Goal: Find specific page/section: Locate a particular part of the current website

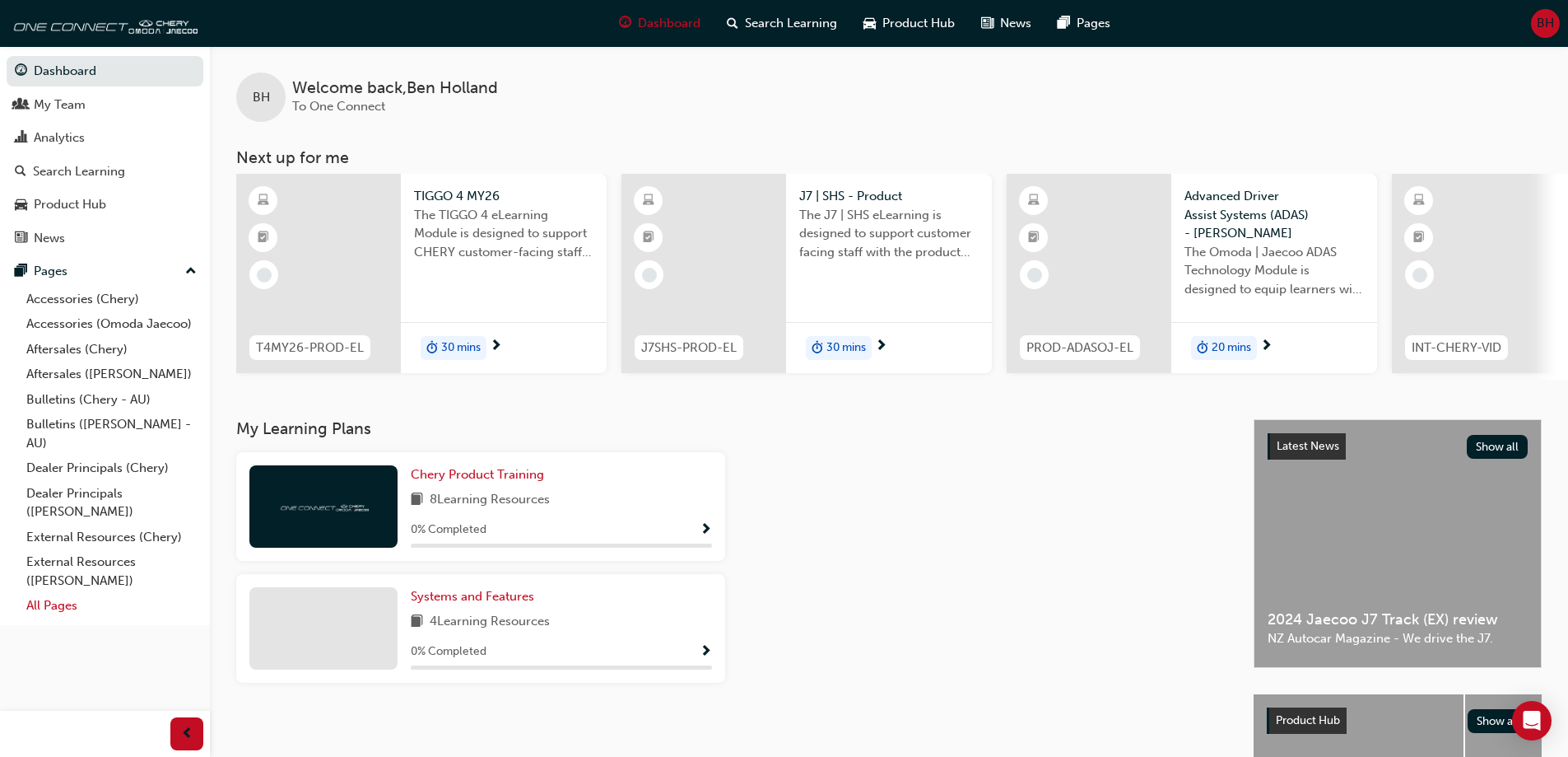
click at [52, 604] on link "All Pages" at bounding box center [111, 606] width 183 height 25
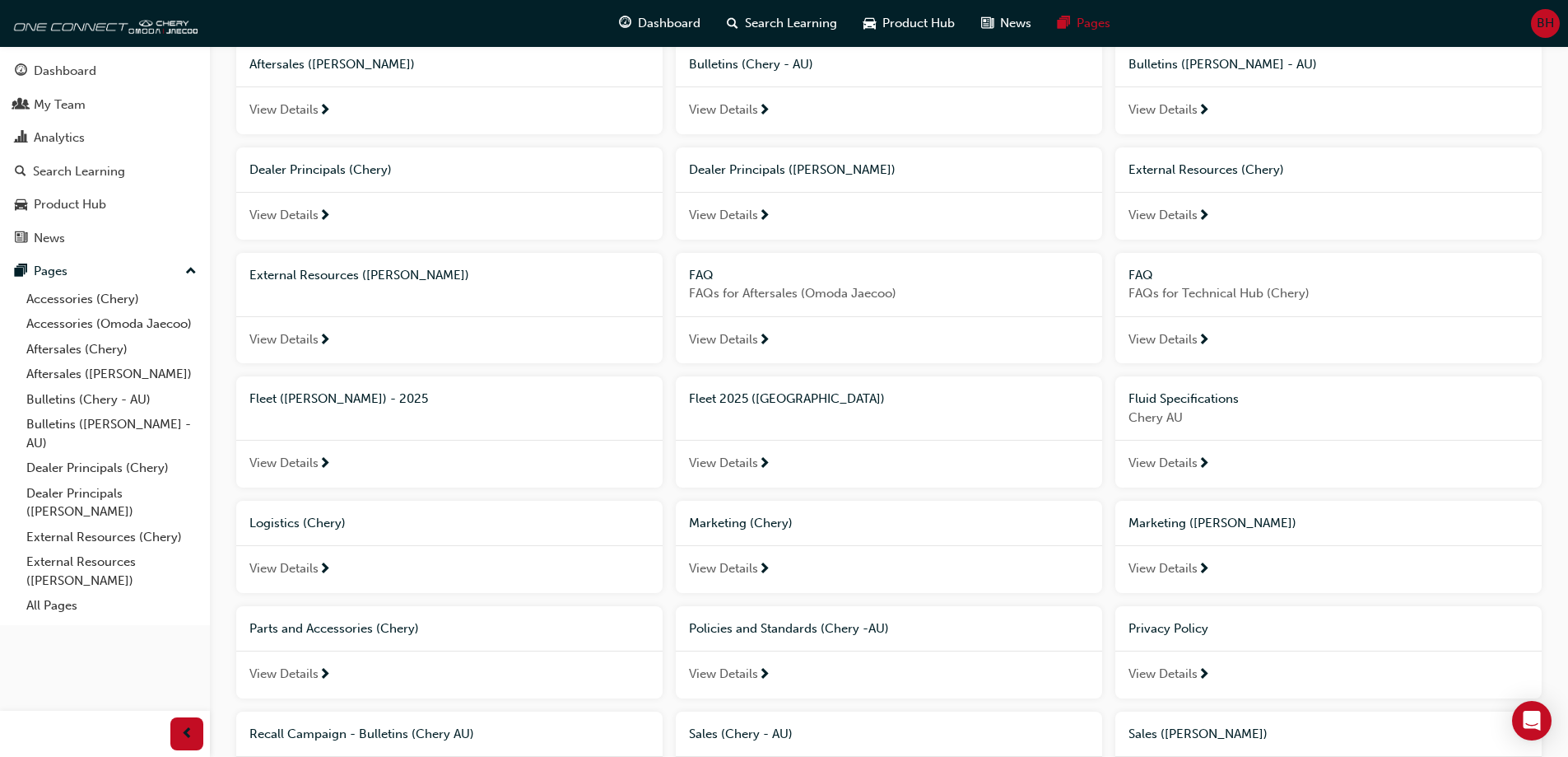
scroll to position [247, 0]
click at [341, 397] on span "Fleet ([PERSON_NAME]) - 2025" at bounding box center [338, 398] width 178 height 15
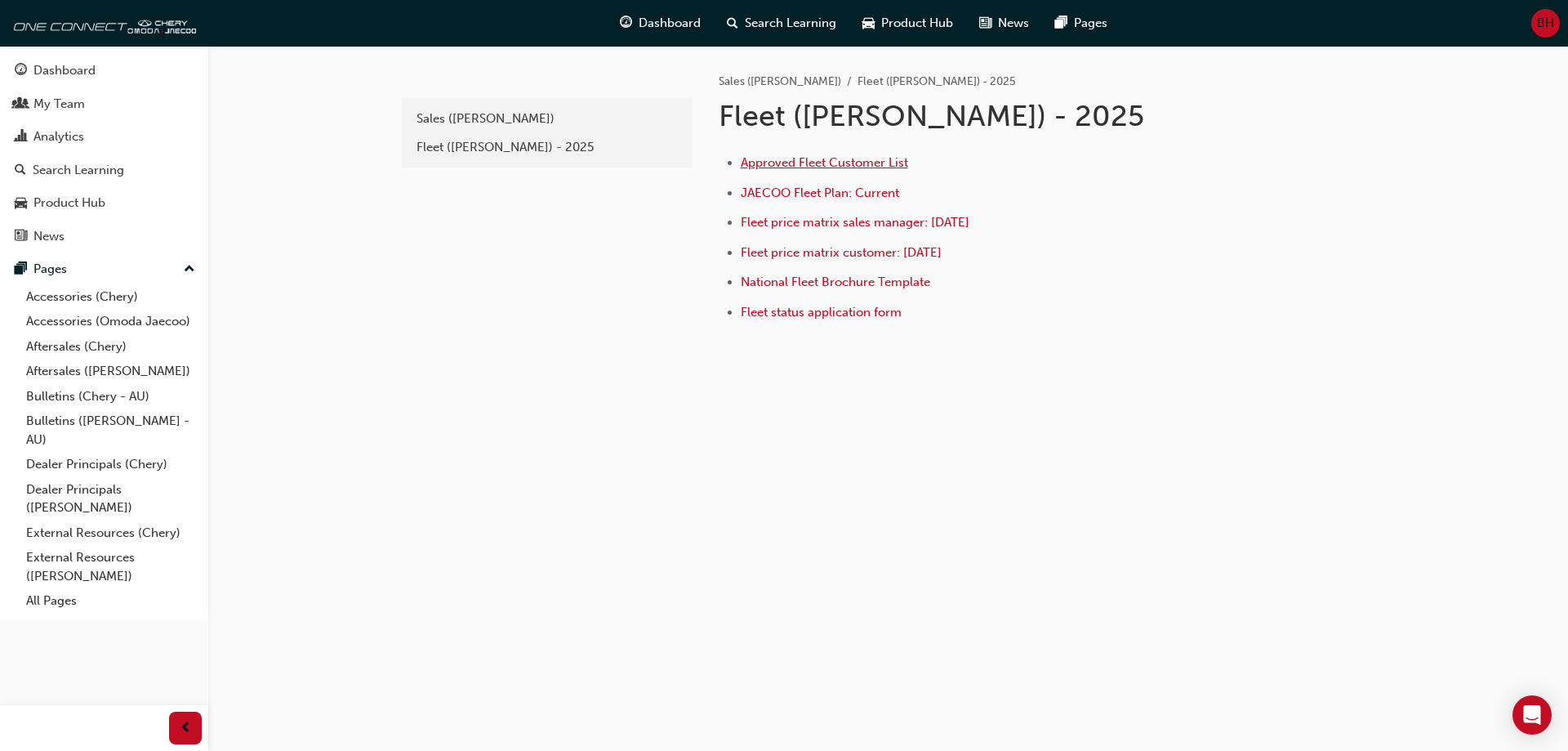
click at [857, 159] on span "Approved Fleet Customer List" at bounding box center [825, 163] width 168 height 15
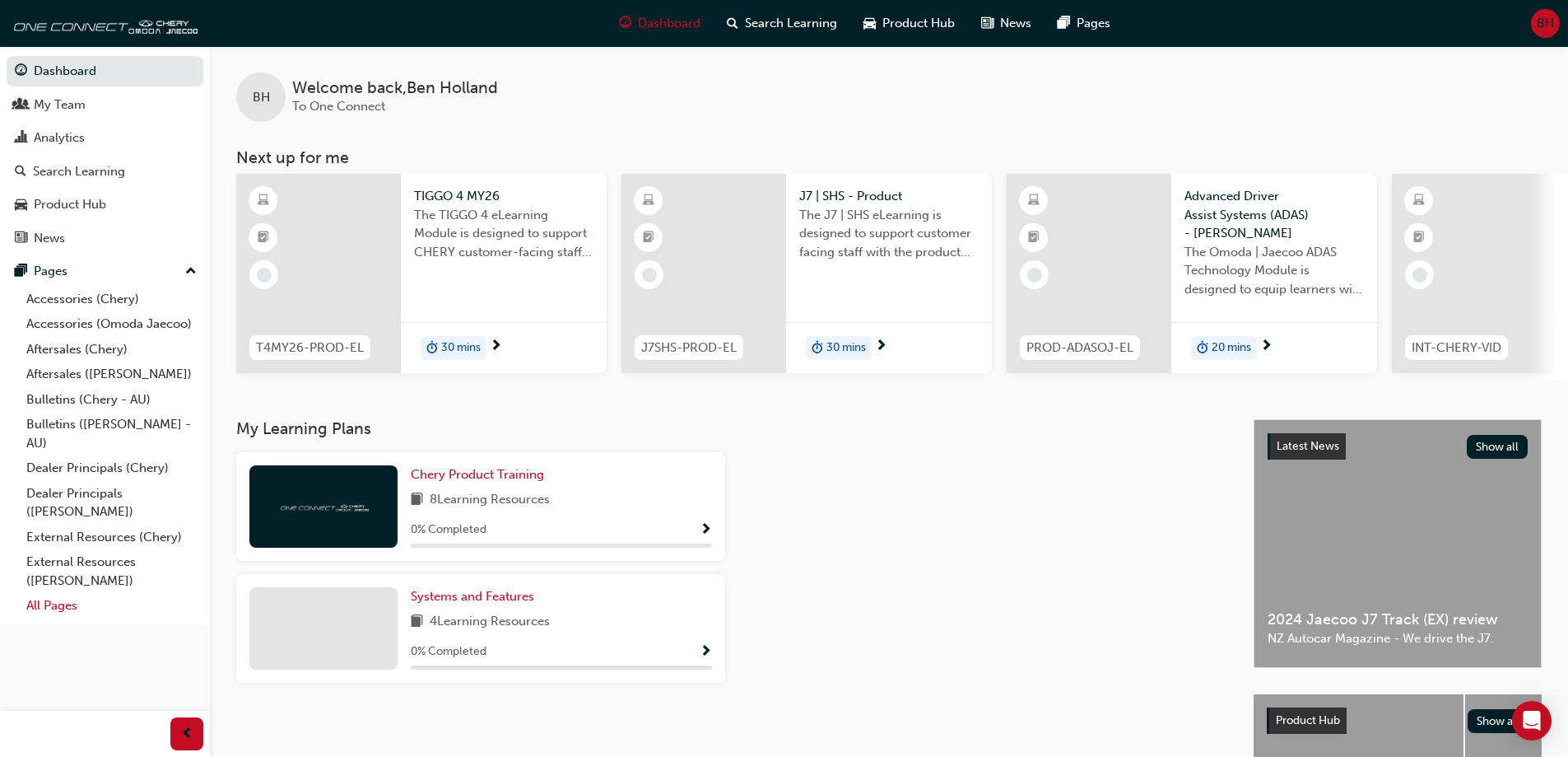
click at [57, 606] on link "All Pages" at bounding box center [111, 606] width 183 height 25
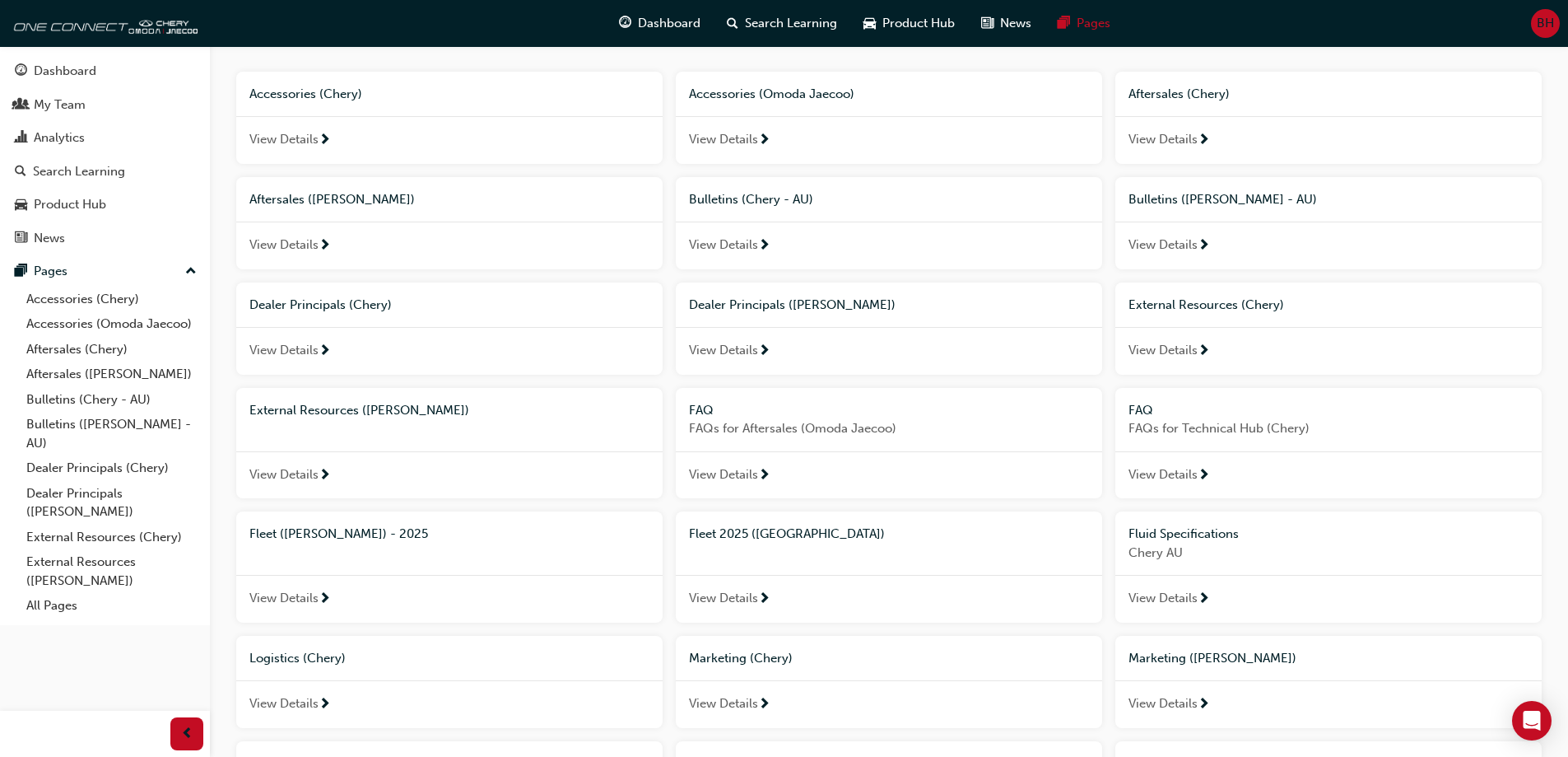
scroll to position [165, 0]
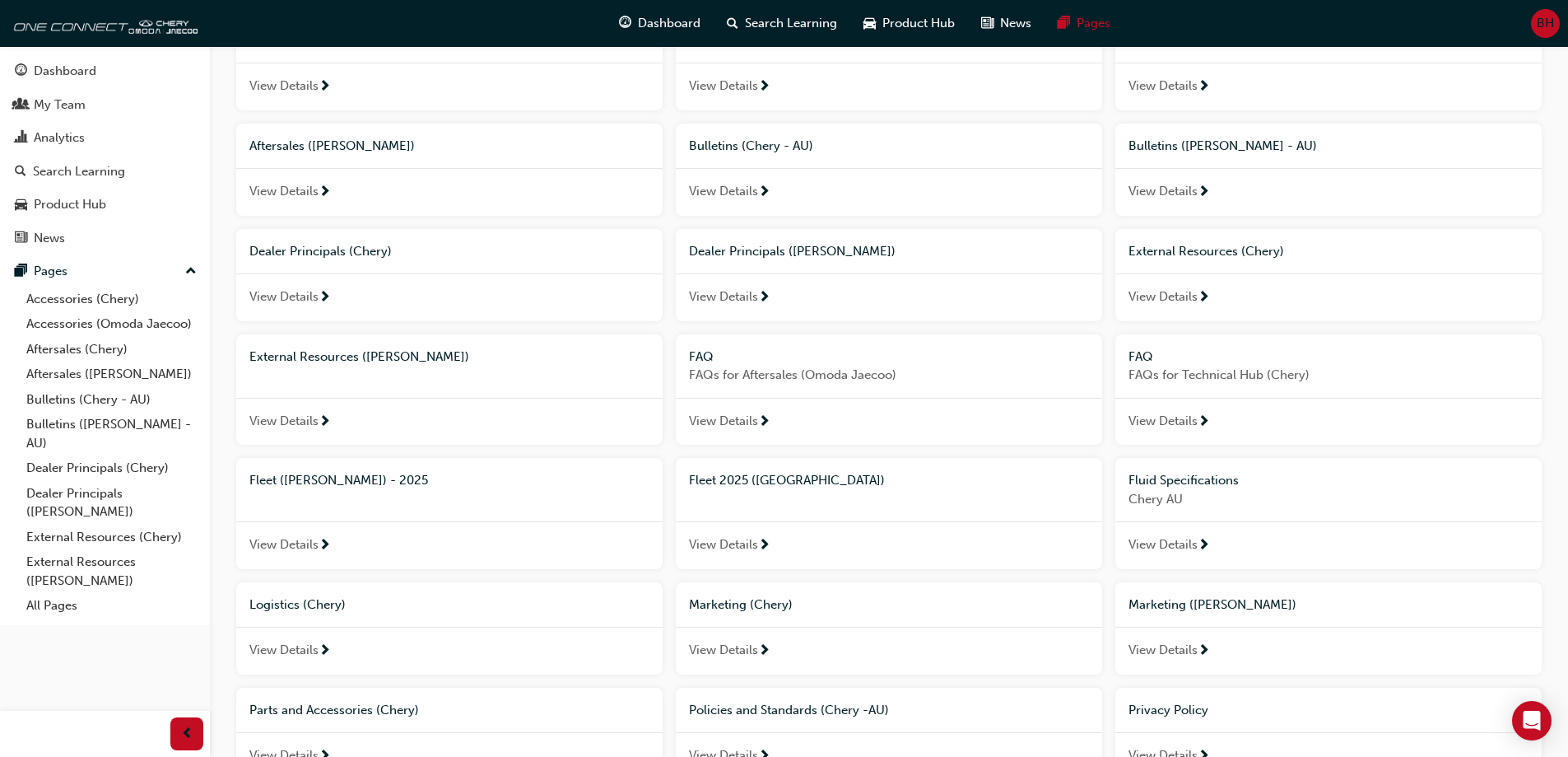
click at [303, 545] on span "View Details" at bounding box center [284, 545] width 69 height 19
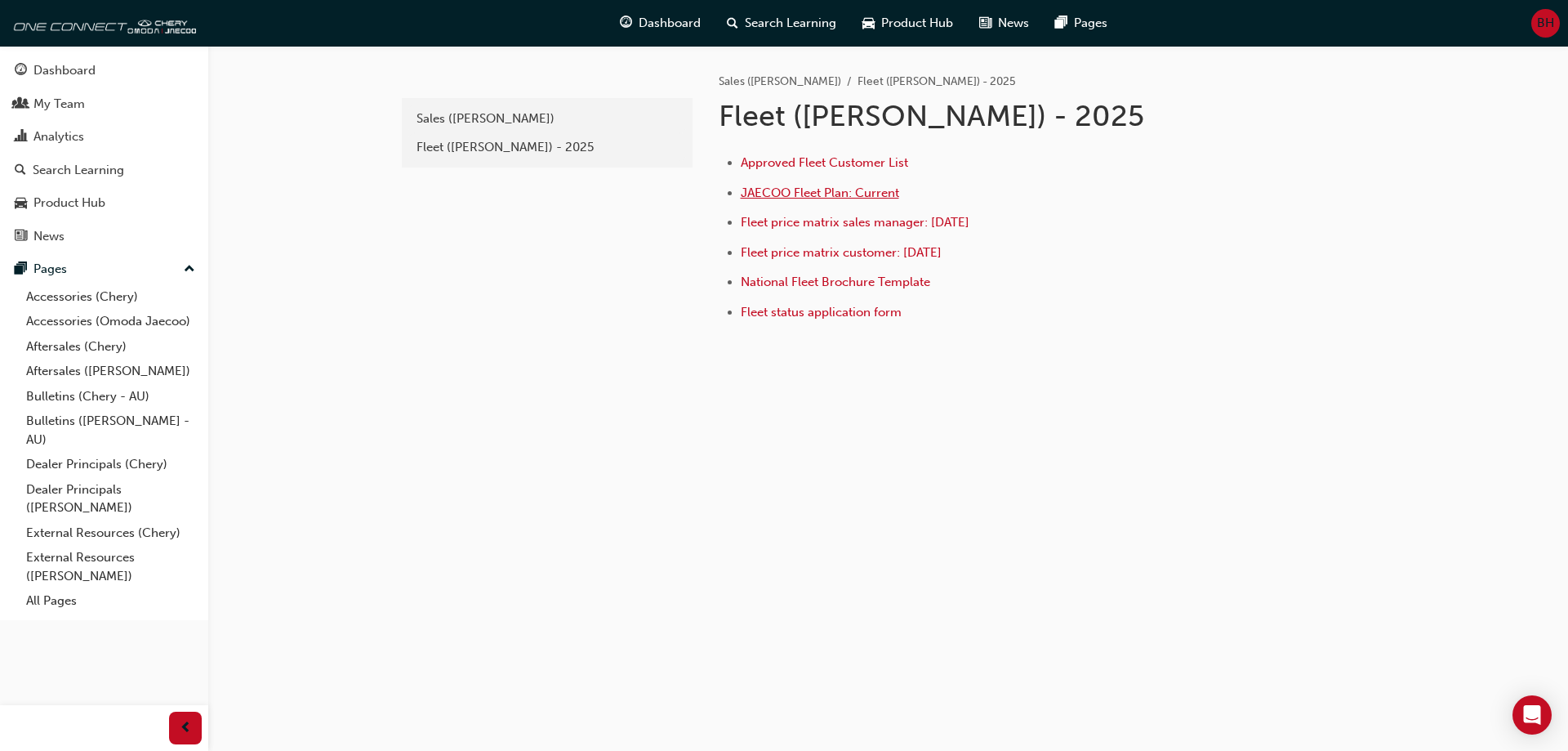
click at [874, 193] on span "JAECOO Fleet Plan: Current" at bounding box center [820, 193] width 159 height 15
